Goal: Information Seeking & Learning: Learn about a topic

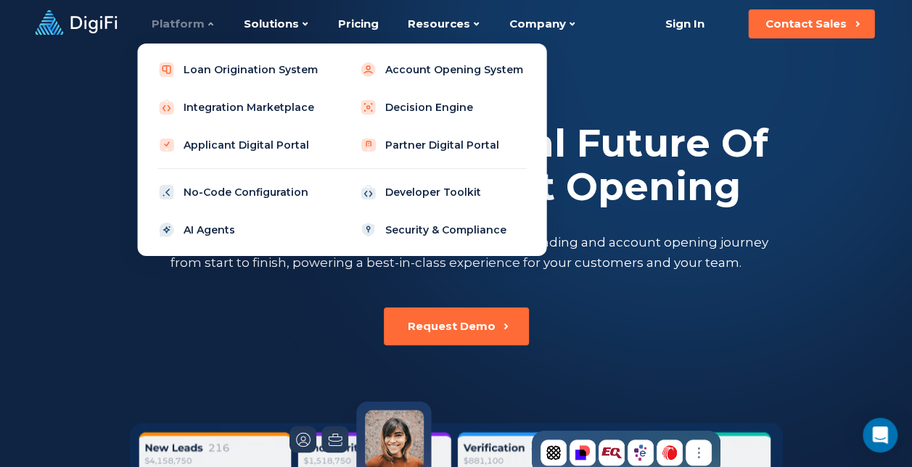
click at [186, 25] on div "Platform" at bounding box center [183, 24] width 63 height 48
click at [189, 77] on link "Loan Origination System" at bounding box center [241, 69] width 184 height 29
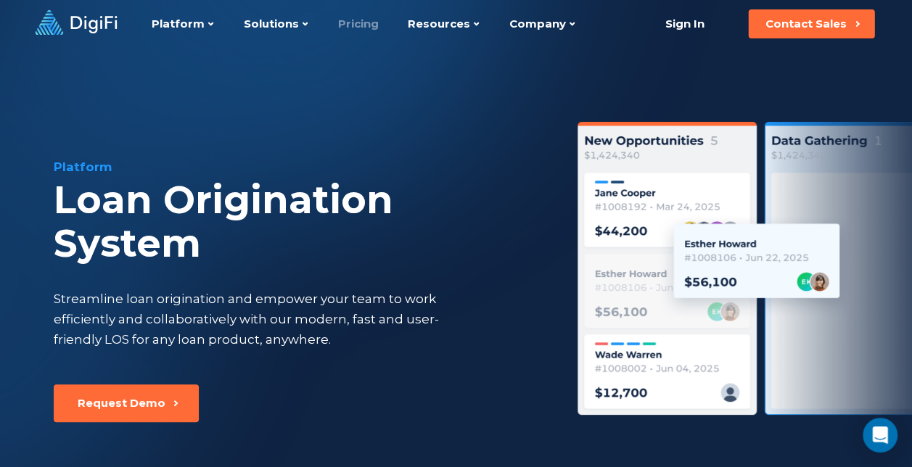
click at [364, 27] on link "Pricing" at bounding box center [358, 24] width 41 height 48
